Goal: Browse casually

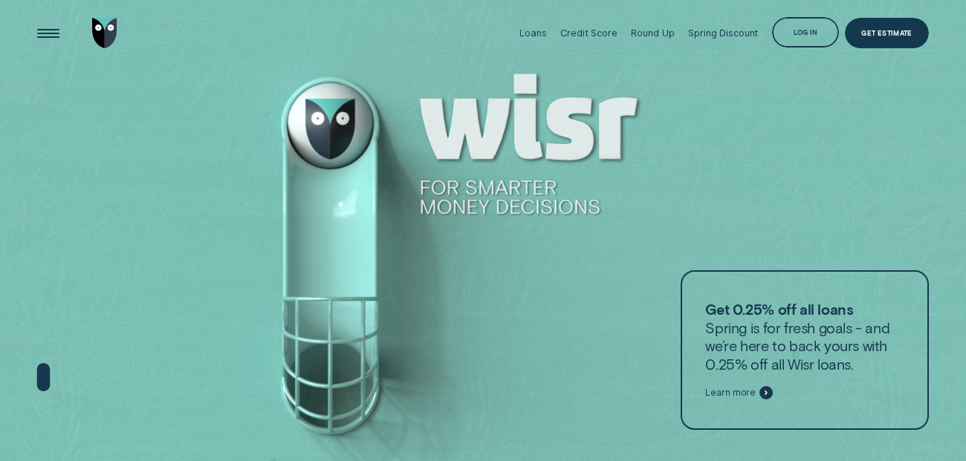
click at [67, 195] on div at bounding box center [483, 231] width 966 height 462
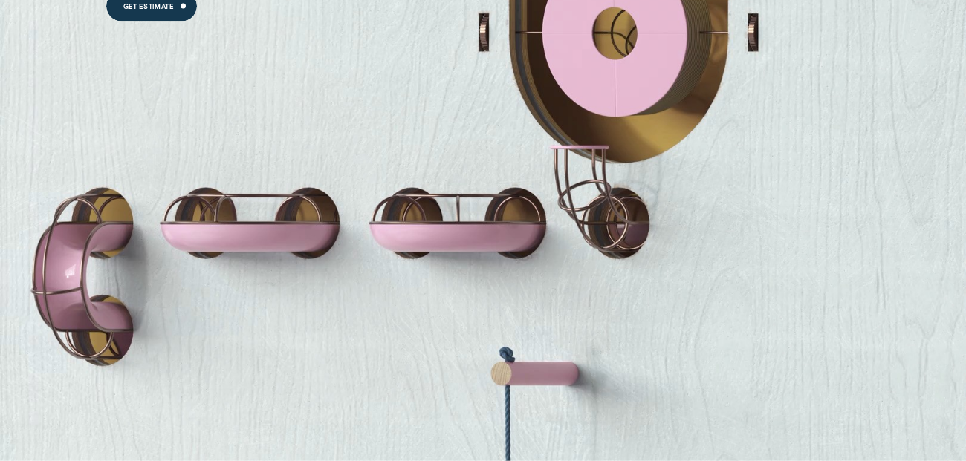
scroll to position [1333, 0]
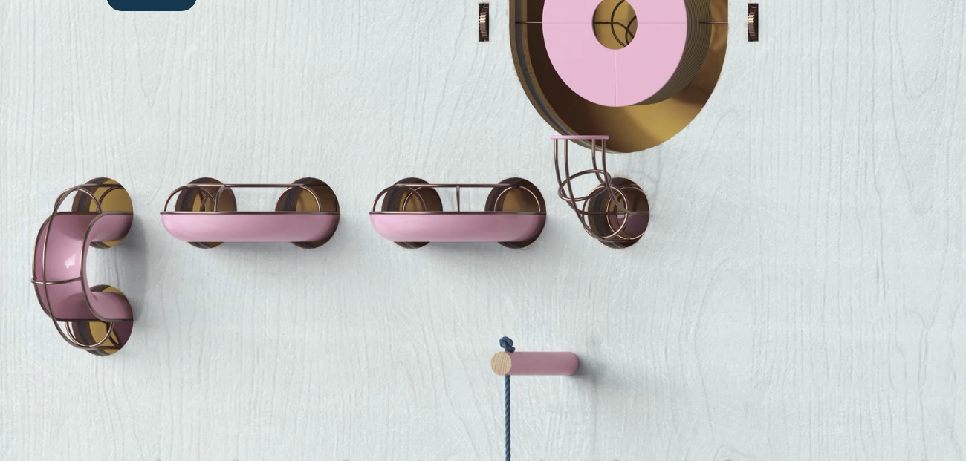
drag, startPoint x: 100, startPoint y: 189, endPoint x: 306, endPoint y: 250, distance: 215.4
click at [302, 251] on div "Personal Loans should have a personal rate Based on your unique credit score. G…" at bounding box center [483, 94] width 966 height 644
drag, startPoint x: 317, startPoint y: 230, endPoint x: 398, endPoint y: 161, distance: 106.0
click at [398, 161] on div "Personal Loans should have a personal rate Based on your unique credit score. G…" at bounding box center [483, 94] width 966 height 644
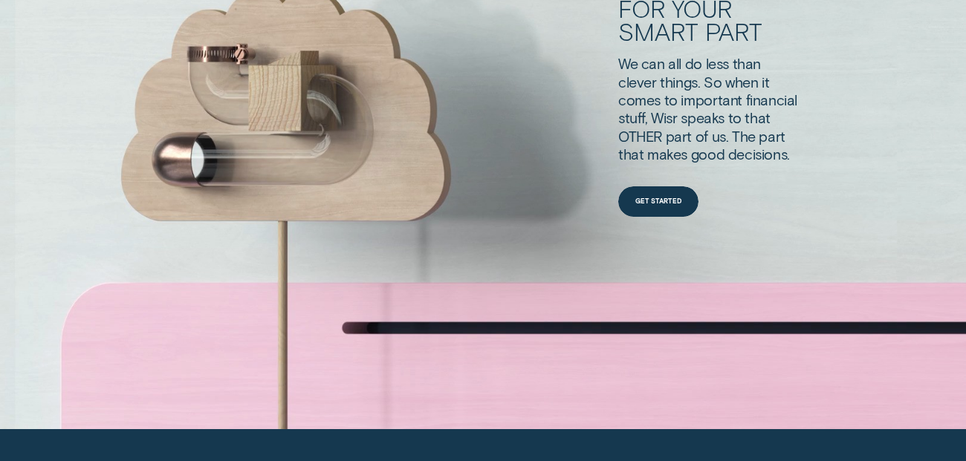
scroll to position [3897, 0]
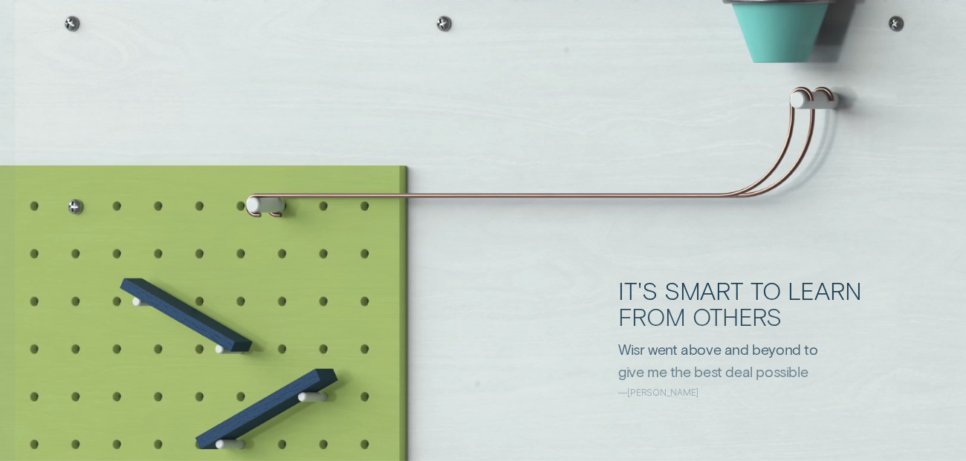
scroll to position [2359, 0]
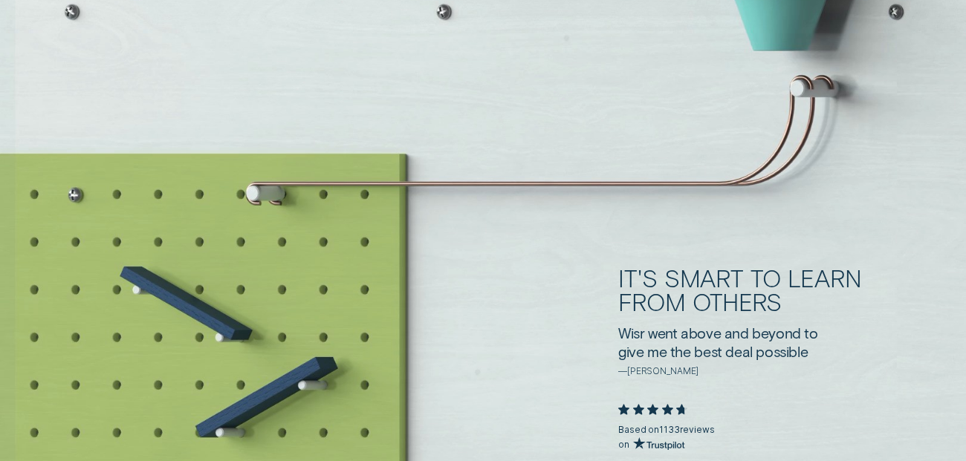
drag, startPoint x: 420, startPoint y: 187, endPoint x: 401, endPoint y: 181, distance: 19.7
click at [401, 168] on div "It's smart to learn from others Wisr went above and beyond to give me the best …" at bounding box center [483, 355] width 966 height 644
